Goal: Task Accomplishment & Management: Manage account settings

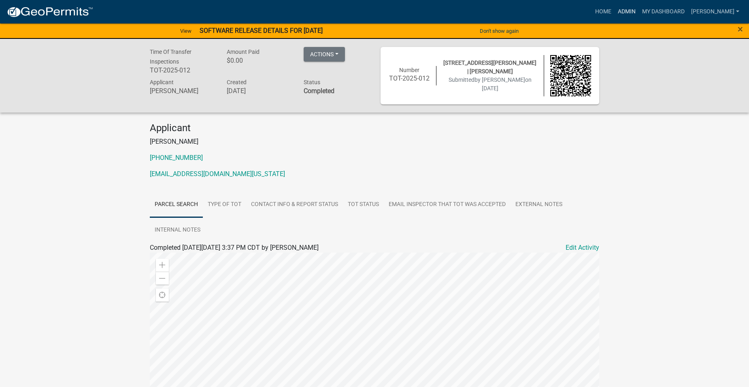
click at [634, 13] on link "Admin" at bounding box center [627, 11] width 24 height 15
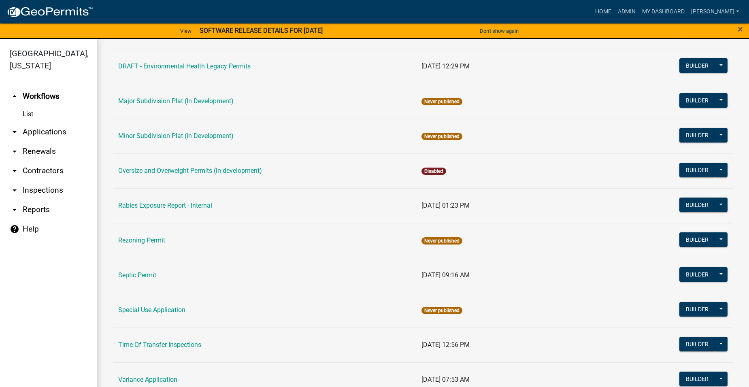
scroll to position [364, 0]
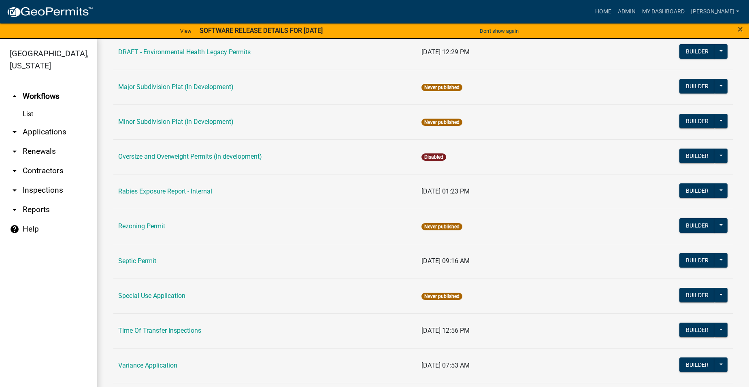
click at [128, 257] on td "Septic Permit" at bounding box center [264, 261] width 303 height 35
click at [143, 258] on link "Septic Permit" at bounding box center [137, 261] width 38 height 8
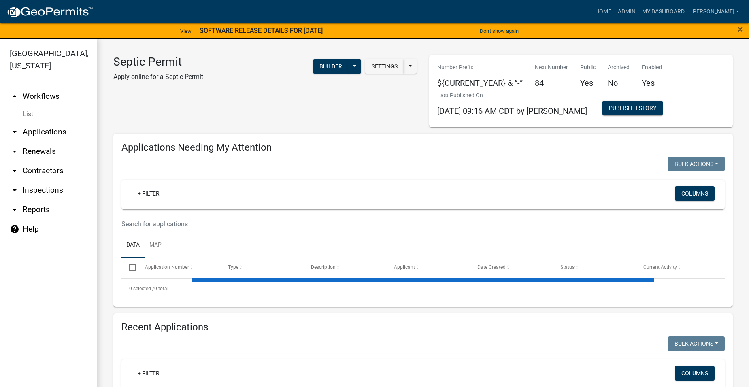
select select "2: 50"
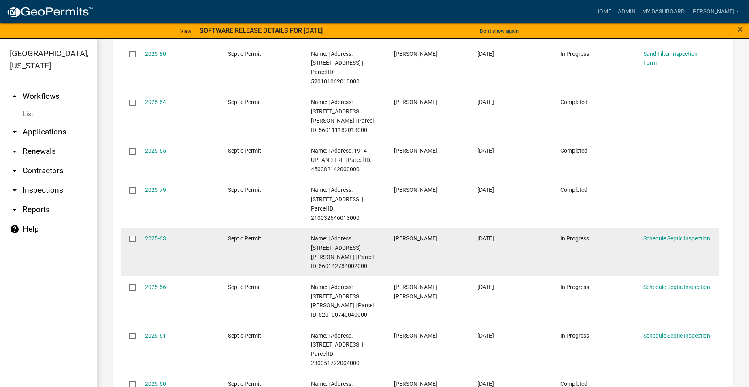
scroll to position [1944, 0]
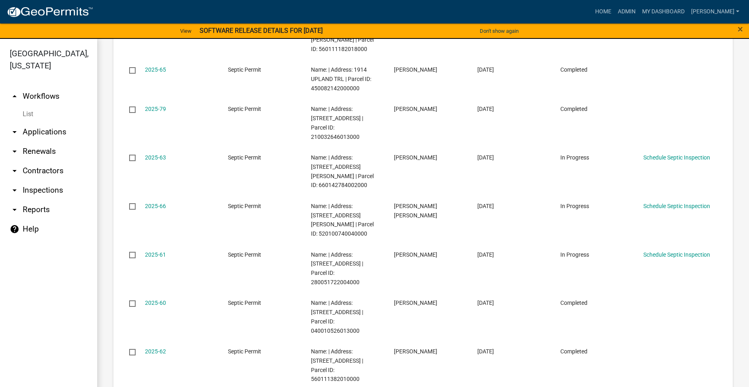
click at [35, 122] on link "arrow_drop_down Applications" at bounding box center [48, 131] width 97 height 19
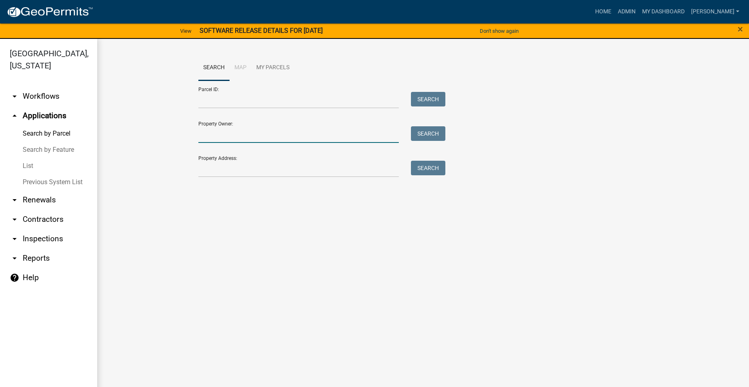
click at [230, 134] on input "Property Owner:" at bounding box center [298, 134] width 200 height 17
type input "[PERSON_NAME]"
click at [425, 134] on button "Search" at bounding box center [428, 133] width 34 height 15
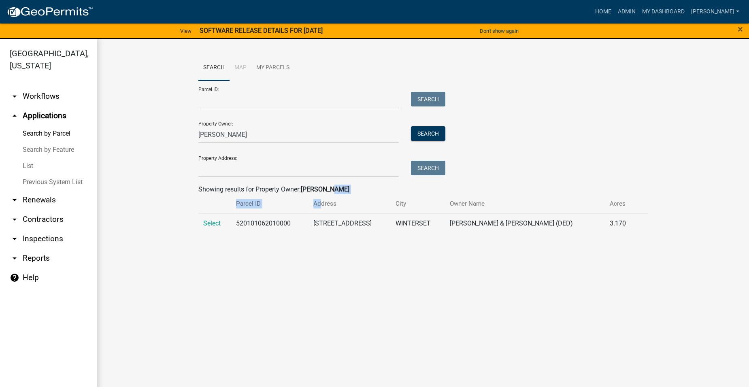
drag, startPoint x: 317, startPoint y: 209, endPoint x: 293, endPoint y: 218, distance: 26.4
click at [297, 217] on wm-search-parcel-data-activity-input "Search Map My Parcels Parcel ID: Search Property Owner: [PERSON_NAME] Search Pr…" at bounding box center [423, 144] width 450 height 178
click at [219, 224] on span "Select" at bounding box center [211, 223] width 17 height 8
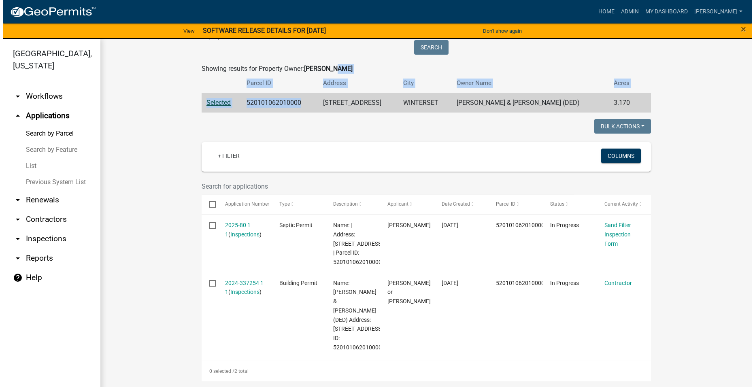
scroll to position [121, 0]
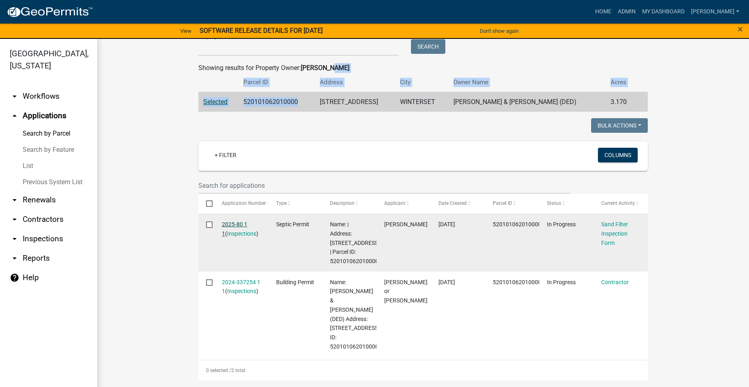
click at [240, 226] on link "2025-80 1 1" at bounding box center [235, 229] width 26 height 16
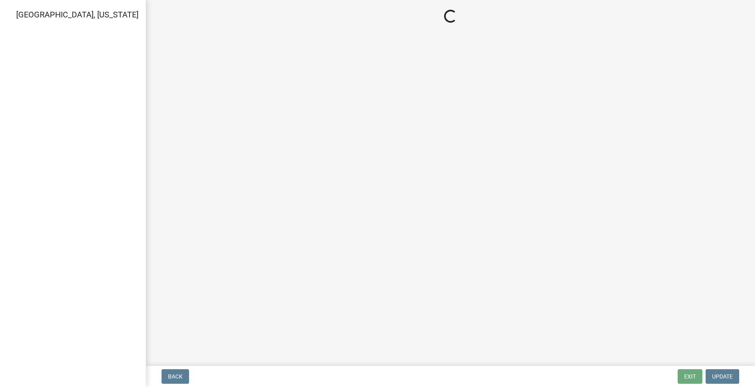
select select "dbe3a1b9-a4b3-48fa-b9c0-fee70399abae"
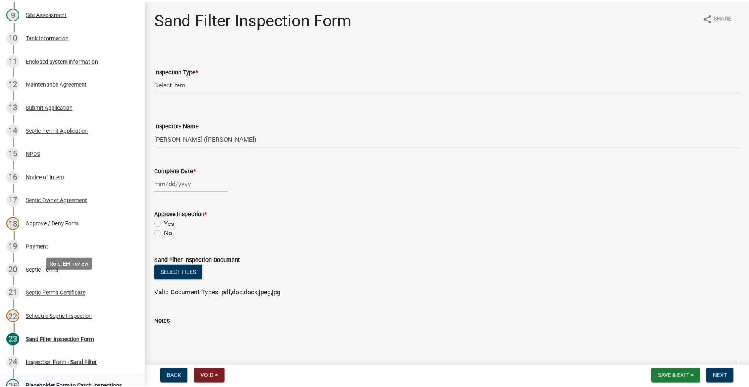
scroll to position [391, 0]
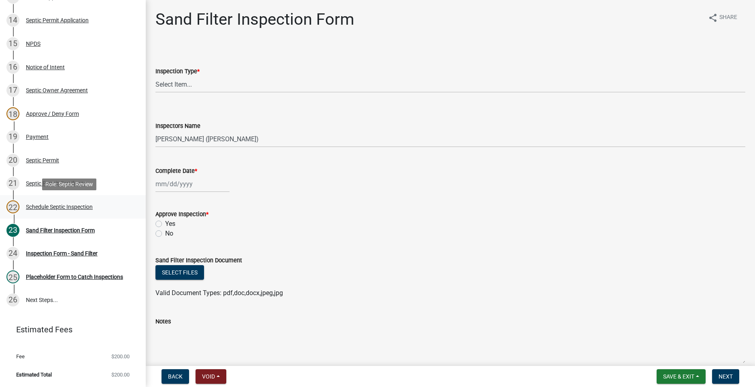
click at [76, 210] on div "Schedule Septic Inspection" at bounding box center [59, 207] width 67 height 6
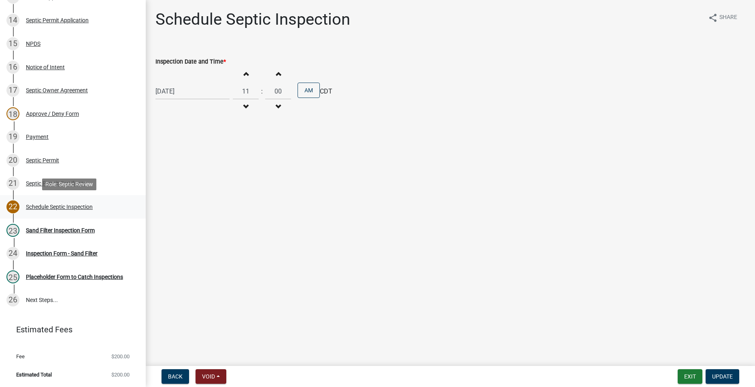
click at [11, 208] on div "22" at bounding box center [12, 206] width 13 height 13
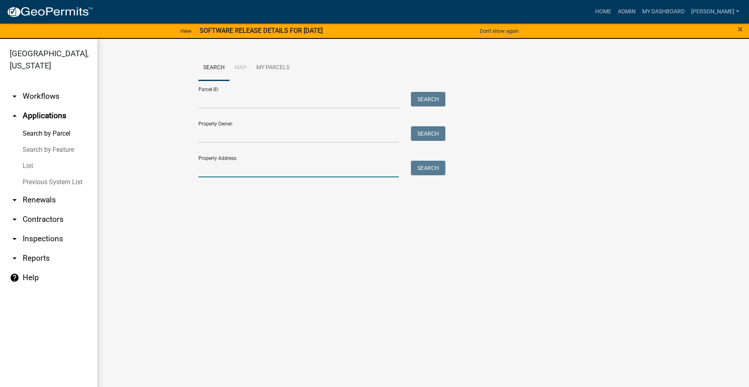
click at [247, 165] on input "Property Address:" at bounding box center [298, 169] width 200 height 17
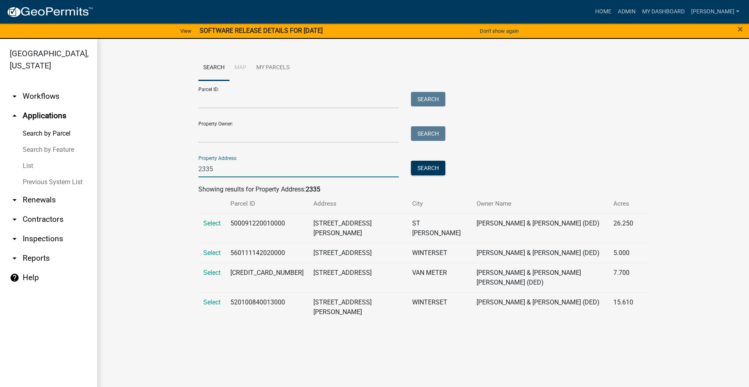
click at [197, 172] on div "2335" at bounding box center [298, 169] width 213 height 17
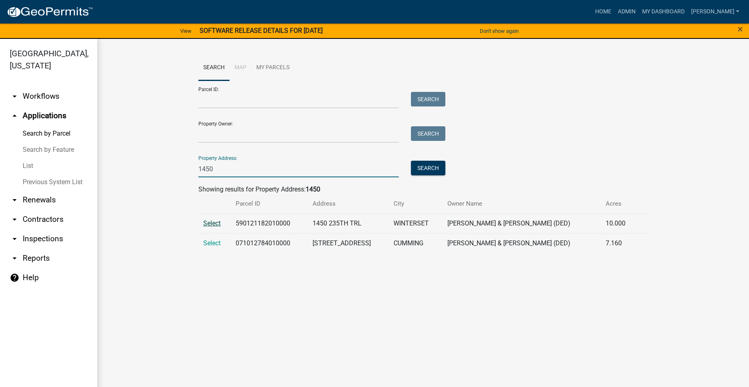
type input "1450"
click at [209, 223] on span "Select" at bounding box center [211, 223] width 17 height 8
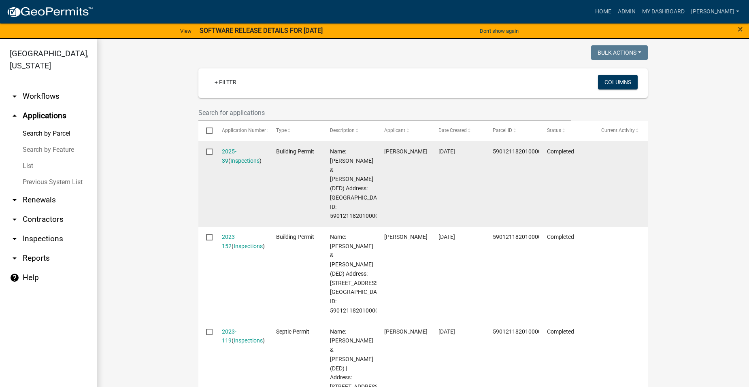
scroll to position [162, 0]
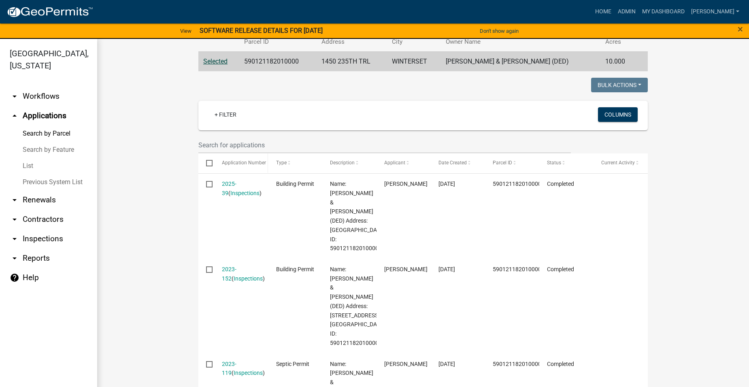
click at [214, 166] on datatable-header-cell "Application Number" at bounding box center [241, 162] width 54 height 19
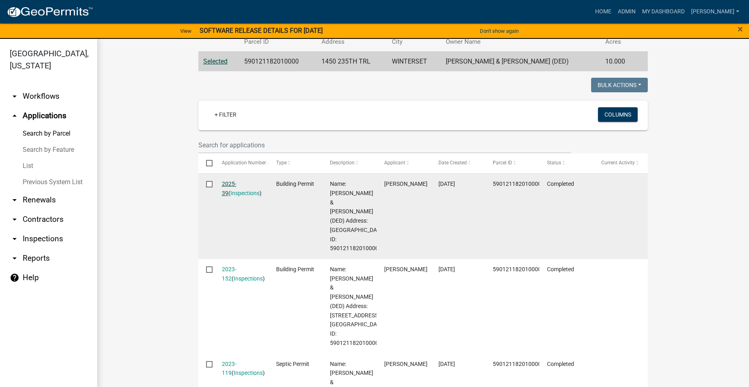
click at [233, 182] on link "2025-39" at bounding box center [229, 189] width 15 height 16
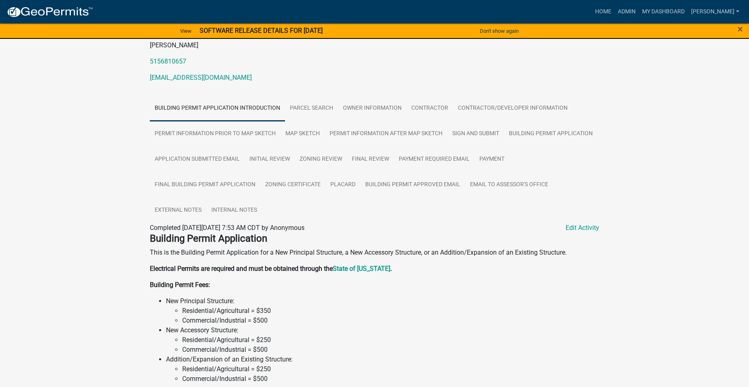
scroll to position [95, 0]
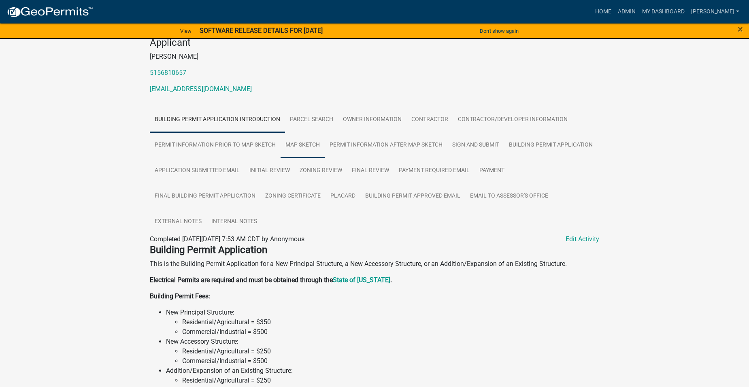
click at [296, 143] on link "Map Sketch" at bounding box center [303, 145] width 44 height 26
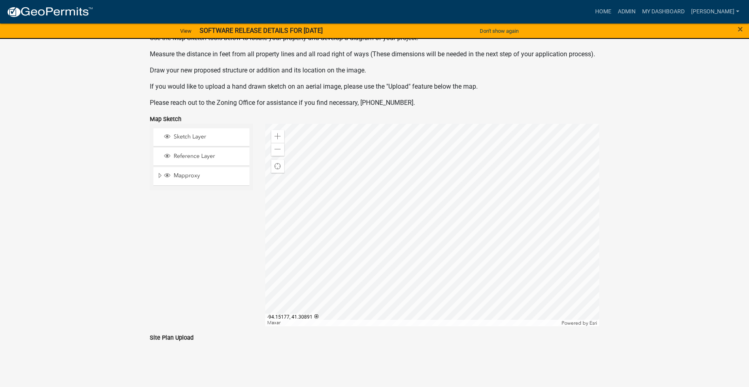
scroll to position [318, 0]
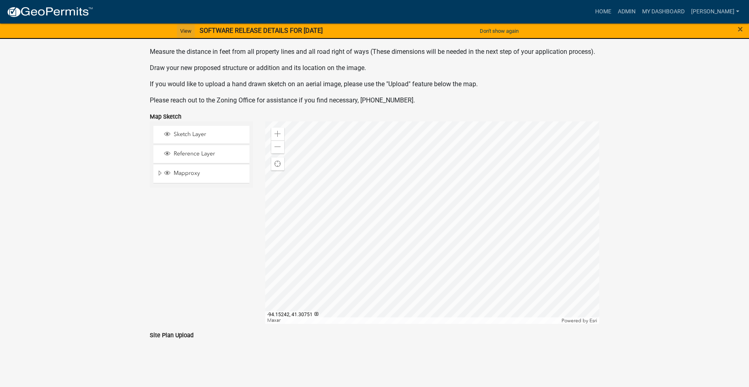
click at [182, 30] on link "View" at bounding box center [186, 30] width 18 height 13
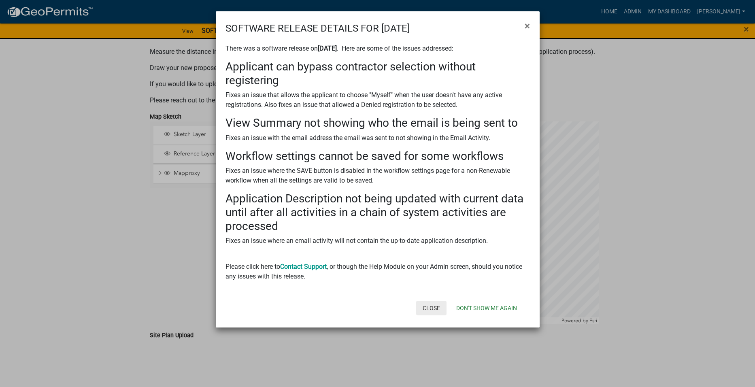
click at [436, 309] on button "Close" at bounding box center [431, 308] width 30 height 15
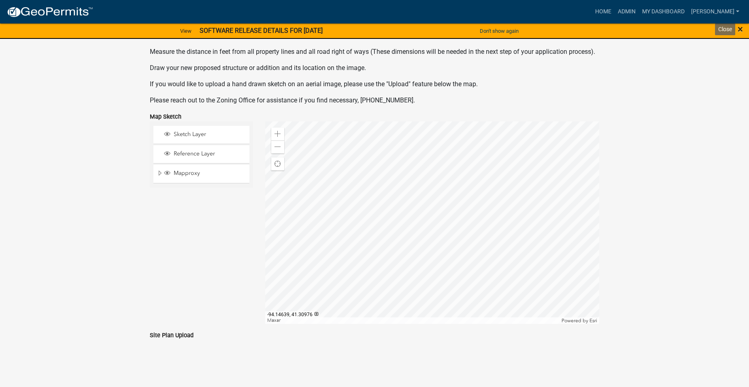
click at [739, 27] on span "×" at bounding box center [740, 28] width 5 height 11
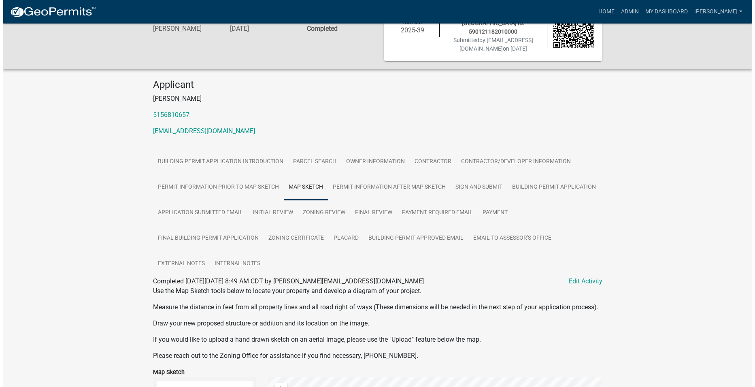
scroll to position [0, 0]
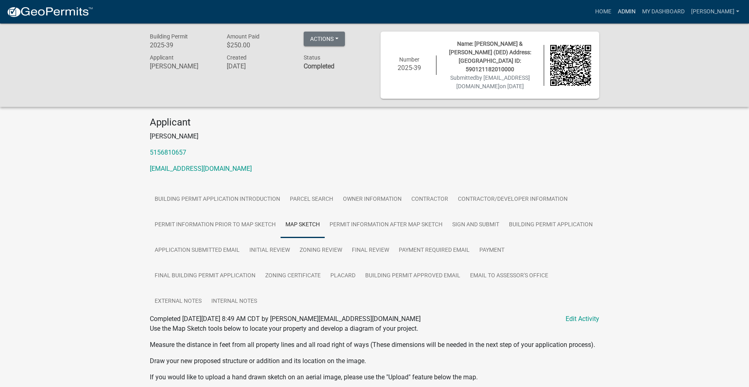
click at [633, 12] on link "Admin" at bounding box center [627, 11] width 24 height 15
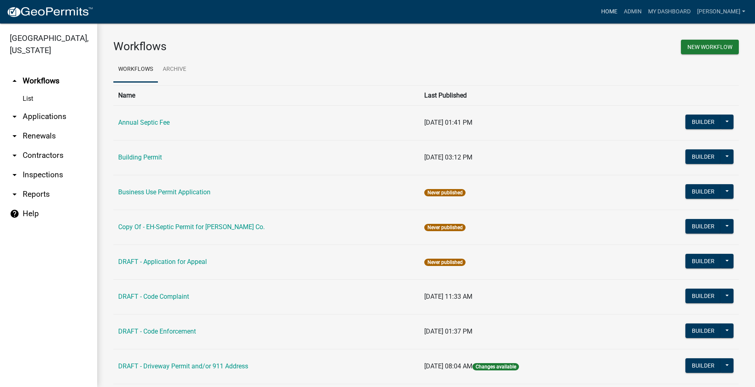
click at [620, 11] on link "Home" at bounding box center [609, 11] width 23 height 15
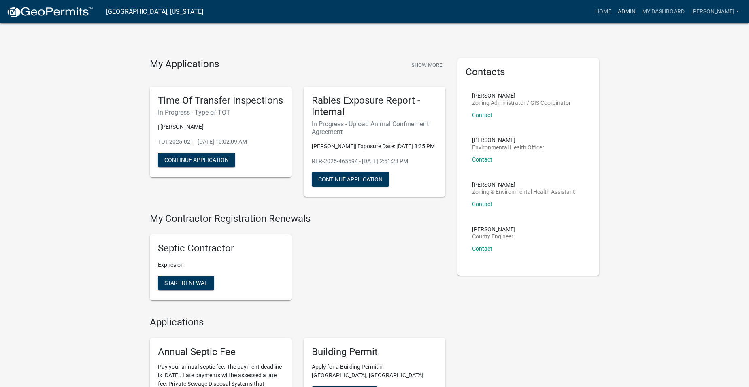
click at [637, 11] on link "Admin" at bounding box center [627, 11] width 24 height 15
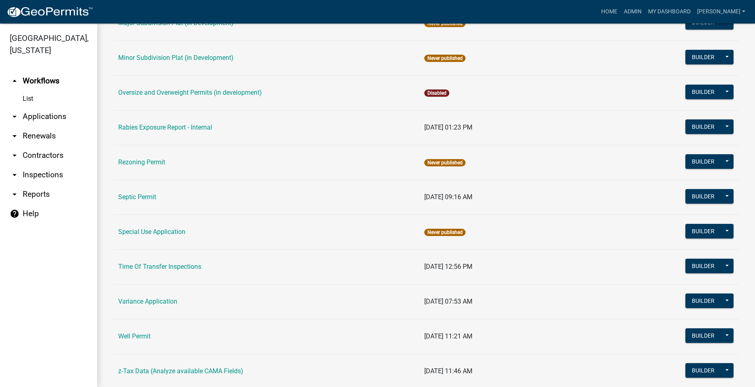
scroll to position [437, 0]
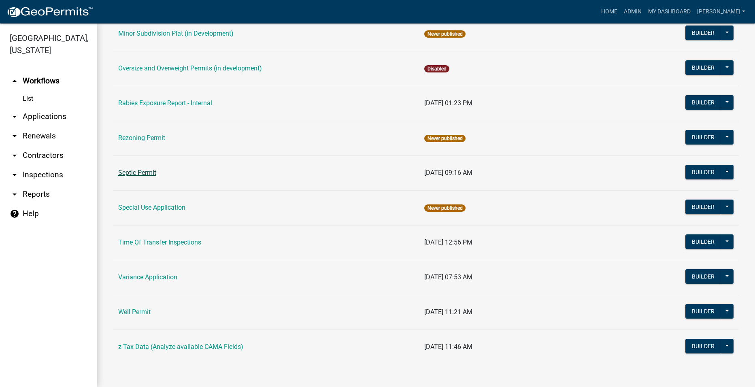
click at [145, 170] on link "Septic Permit" at bounding box center [137, 173] width 38 height 8
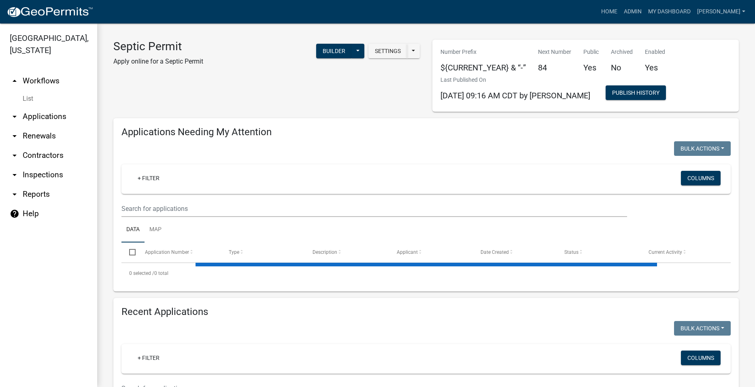
select select "2: 50"
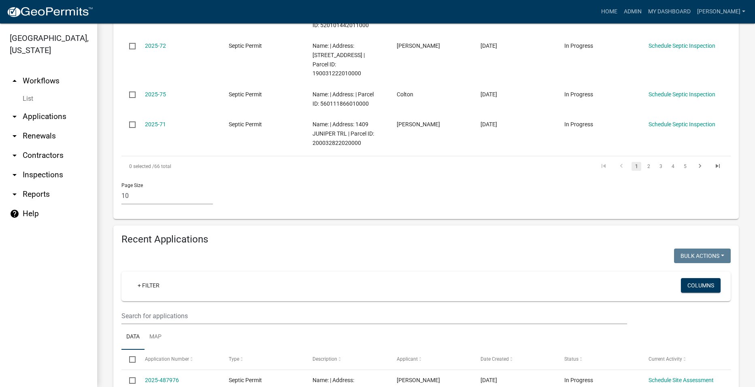
scroll to position [567, 0]
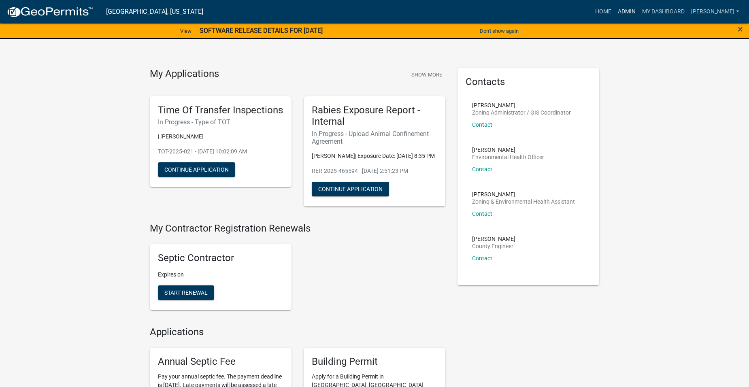
click at [634, 11] on link "Admin" at bounding box center [627, 11] width 24 height 15
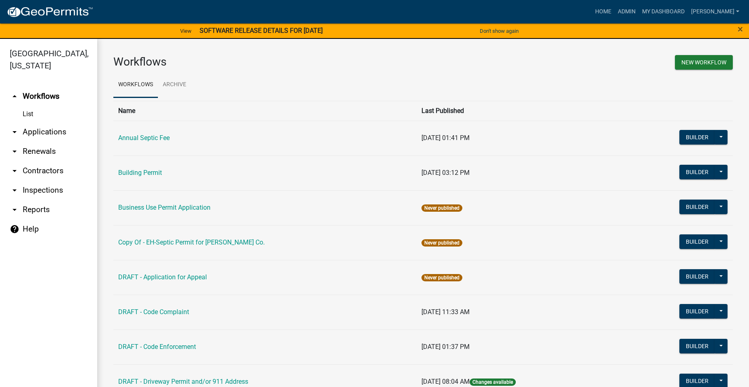
click at [53, 122] on link "arrow_drop_down Applications" at bounding box center [48, 131] width 97 height 19
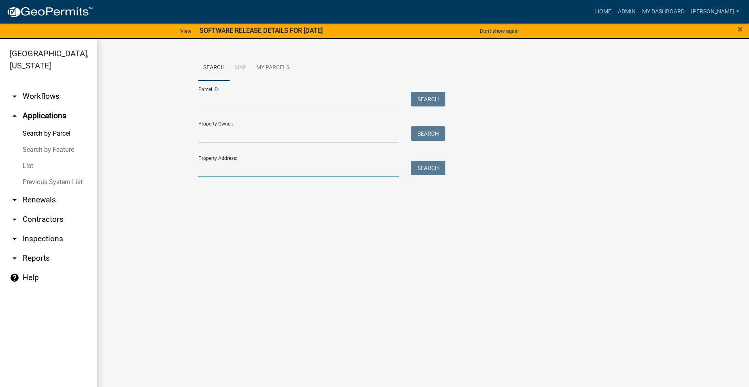
click at [226, 169] on input "Property Address:" at bounding box center [298, 169] width 200 height 17
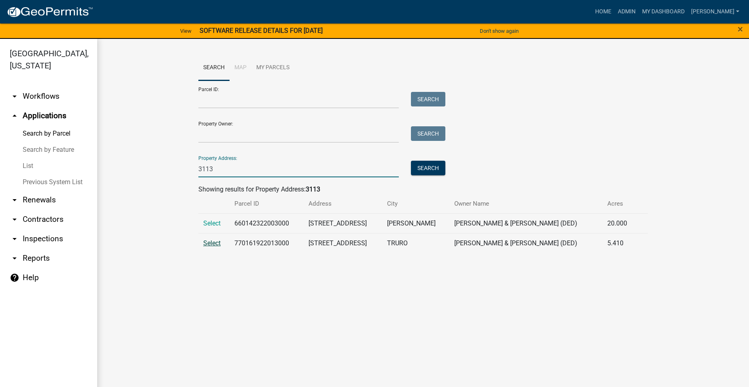
type input "3113"
click at [207, 243] on span "Select" at bounding box center [211, 243] width 17 height 8
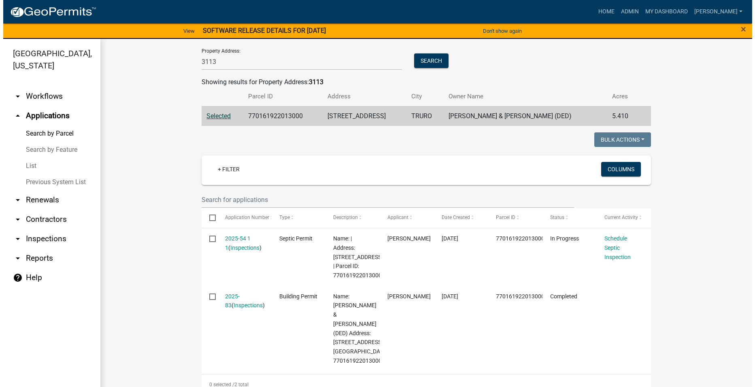
scroll to position [121, 0]
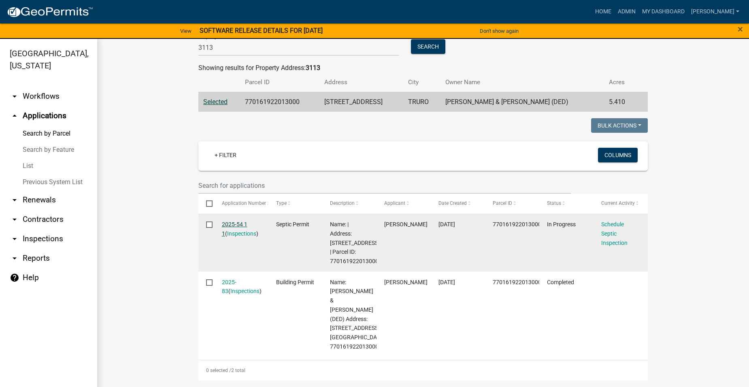
click at [233, 224] on link "2025-54 1 1" at bounding box center [235, 229] width 26 height 16
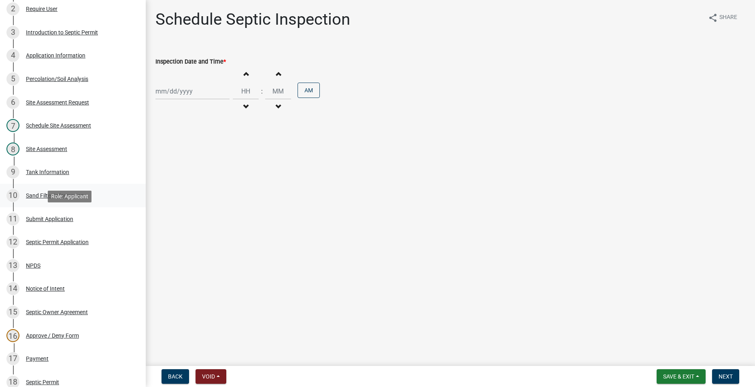
scroll to position [121, 0]
click at [48, 195] on div "Sand Filter Information" at bounding box center [55, 197] width 58 height 6
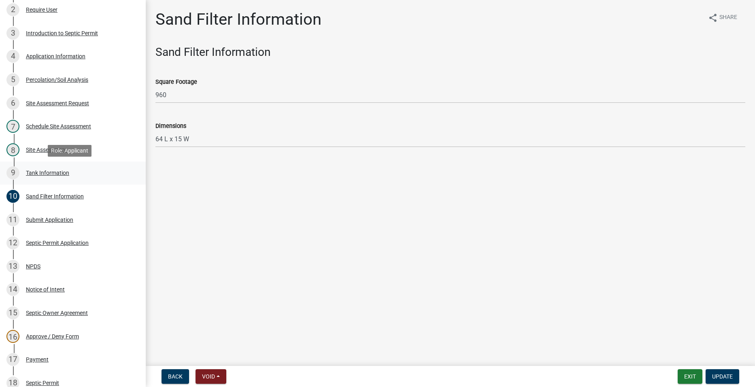
click at [45, 173] on div "Tank Information" at bounding box center [47, 173] width 43 height 6
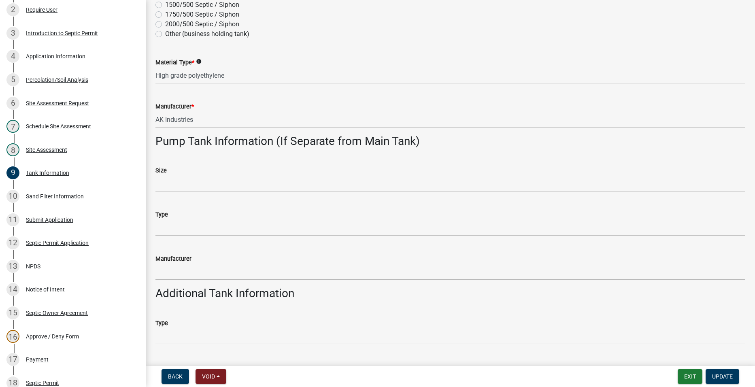
scroll to position [243, 0]
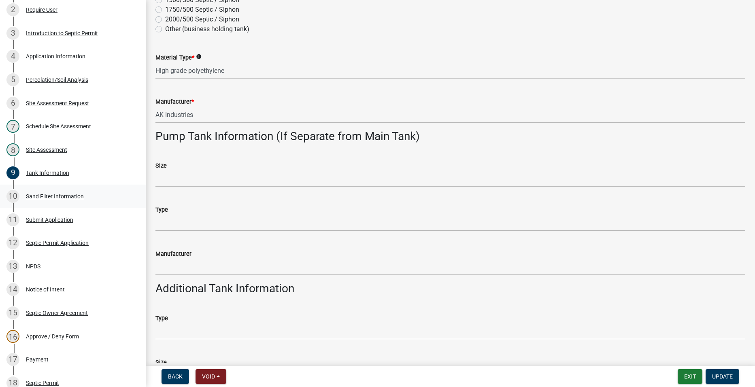
click at [48, 195] on div "Sand Filter Information" at bounding box center [55, 197] width 58 height 6
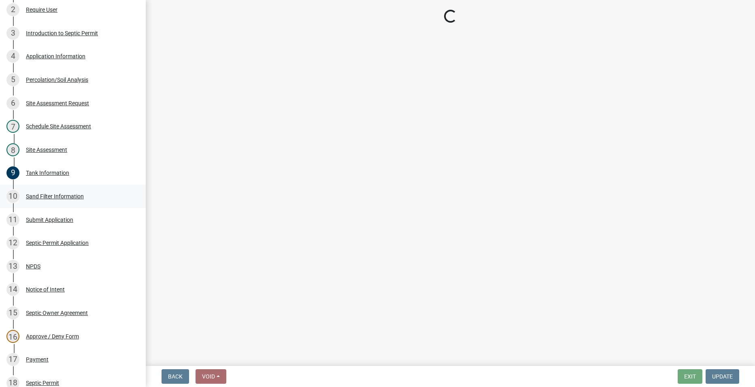
scroll to position [0, 0]
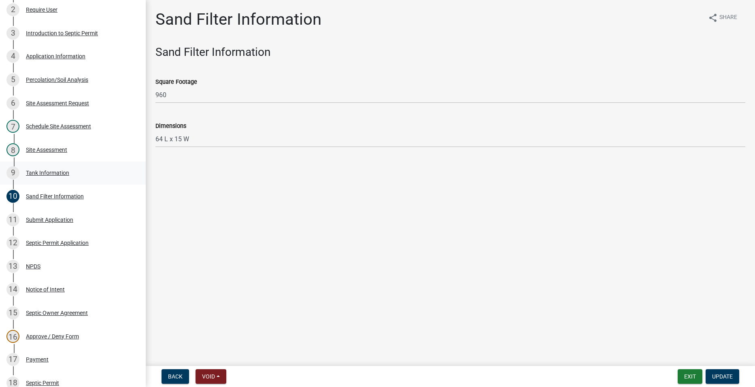
click at [58, 172] on div "Tank Information" at bounding box center [47, 173] width 43 height 6
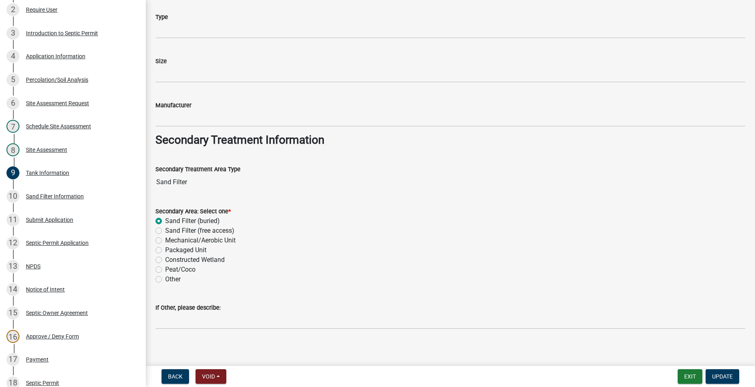
scroll to position [549, 0]
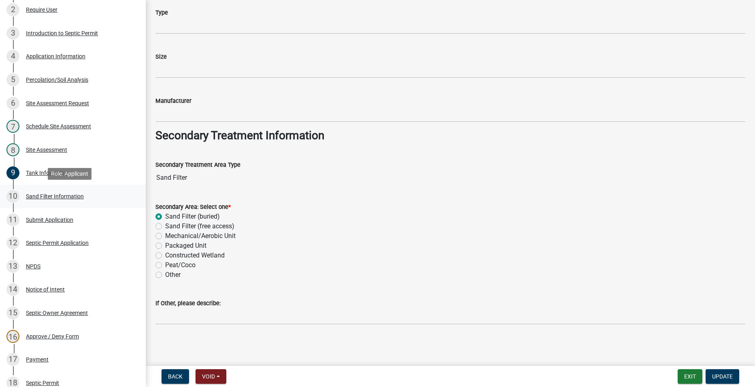
click at [77, 199] on div "Sand Filter Information" at bounding box center [55, 197] width 58 height 6
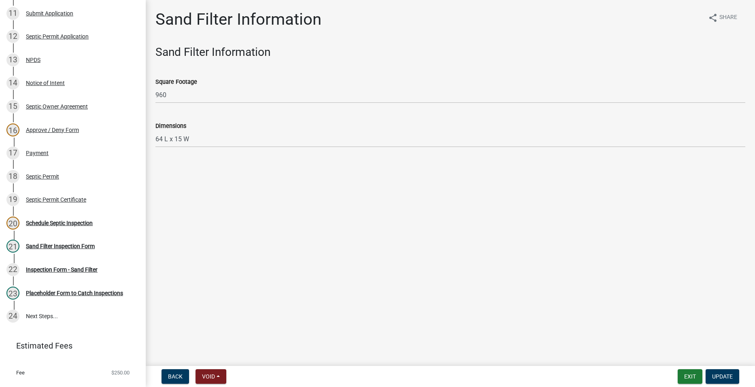
scroll to position [344, 0]
